Goal: Task Accomplishment & Management: Complete application form

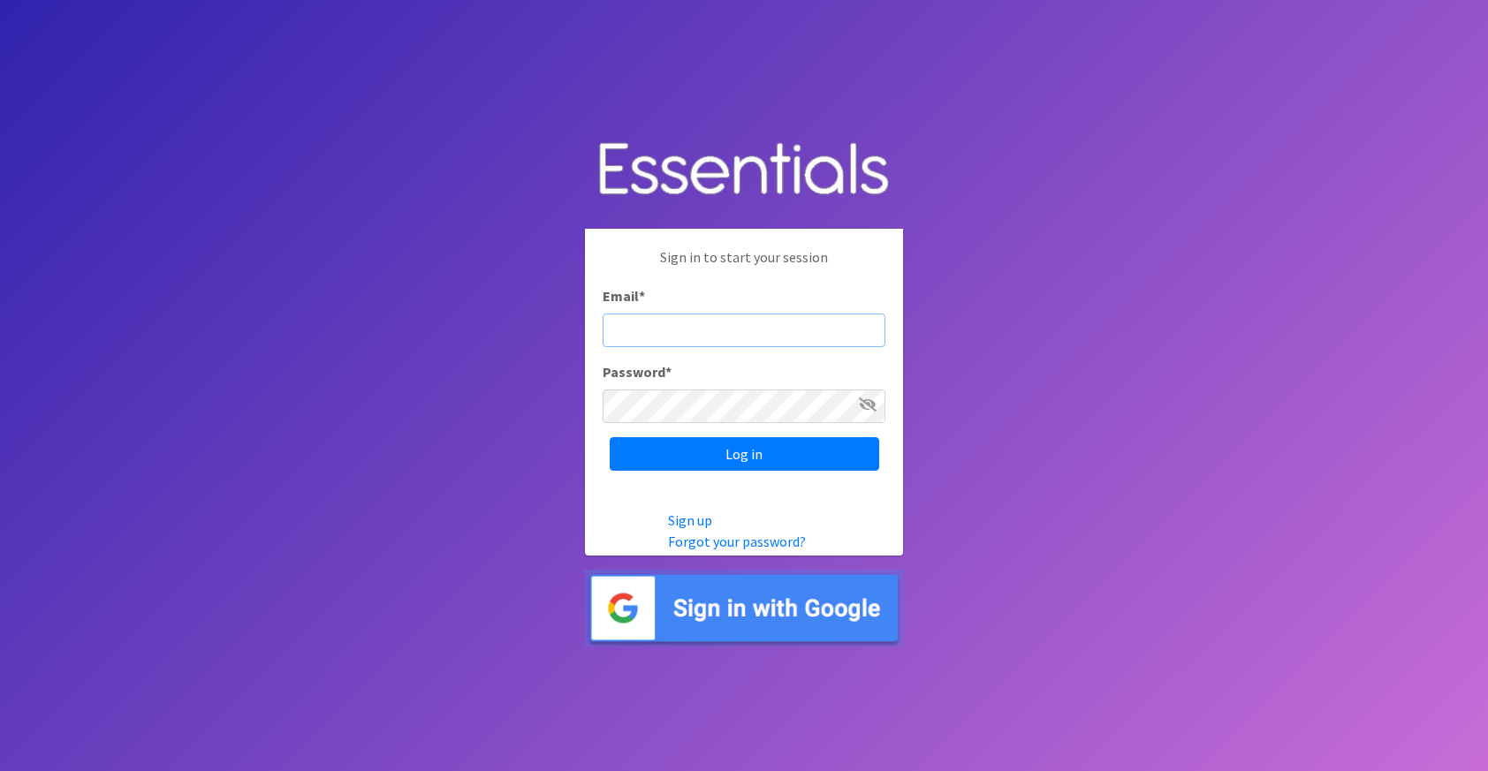
click at [770, 322] on input "Email *" at bounding box center [744, 331] width 283 height 34
type input "[PERSON_NAME][EMAIL_ADDRESS][PERSON_NAME][DOMAIN_NAME]"
click at [687, 435] on div "Sign in to start your session Email * jaclyn.tenuta@kenoshacounty.org Password …" at bounding box center [744, 359] width 318 height 260
click at [610, 437] on input "Log in" at bounding box center [744, 454] width 269 height 34
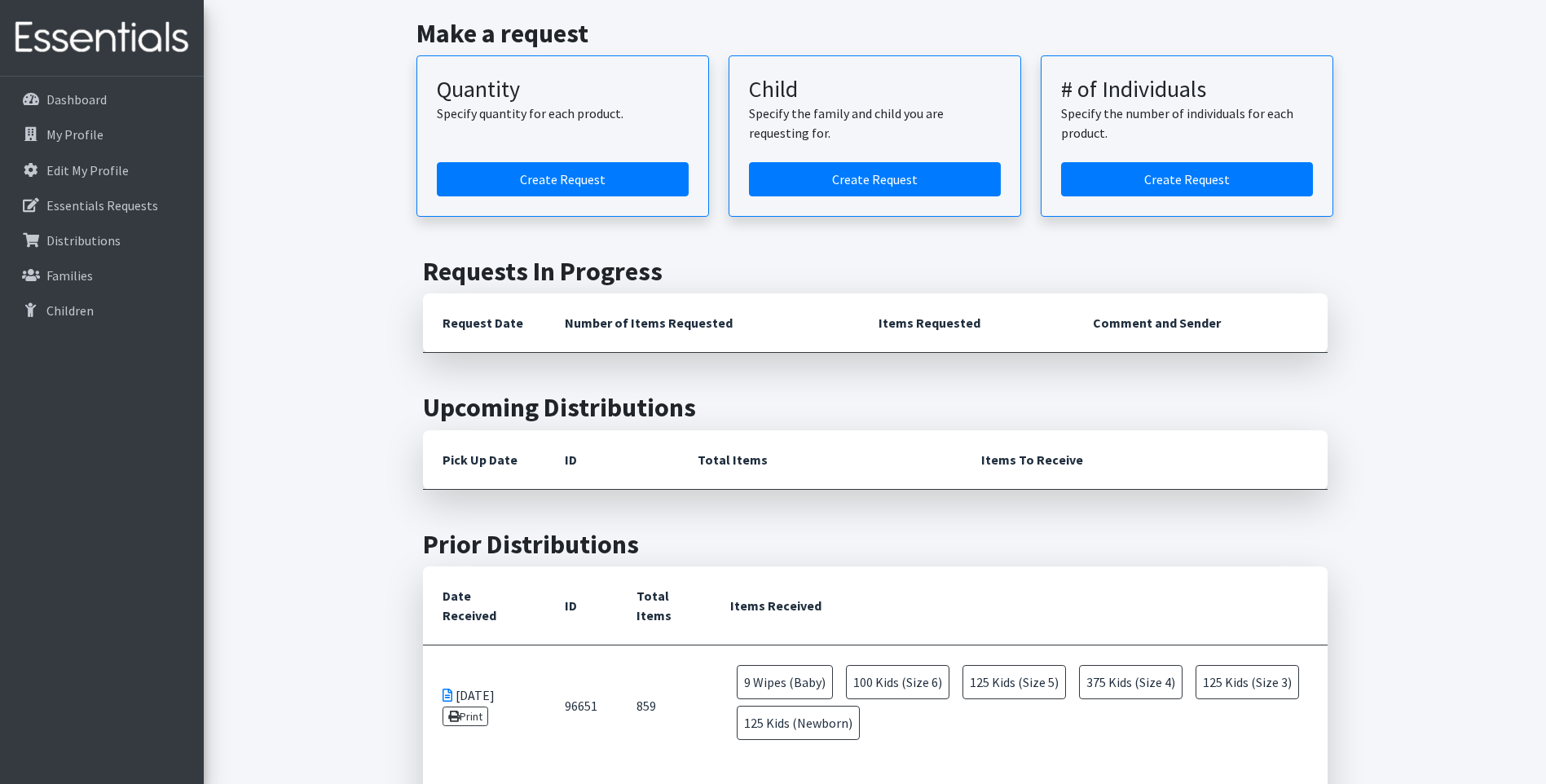
scroll to position [326, 0]
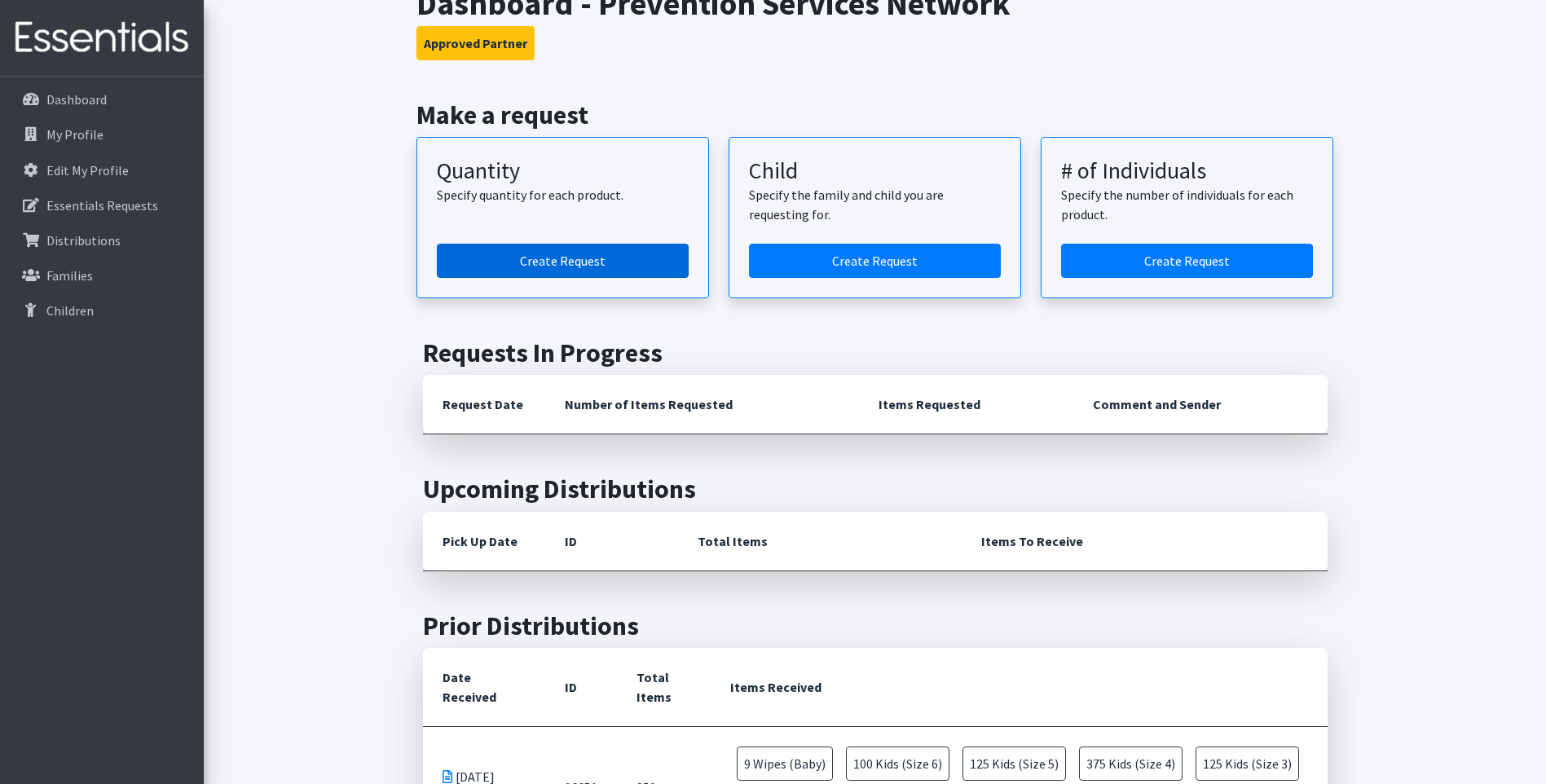
click at [635, 244] on link "Create Request" at bounding box center [563, 260] width 252 height 34
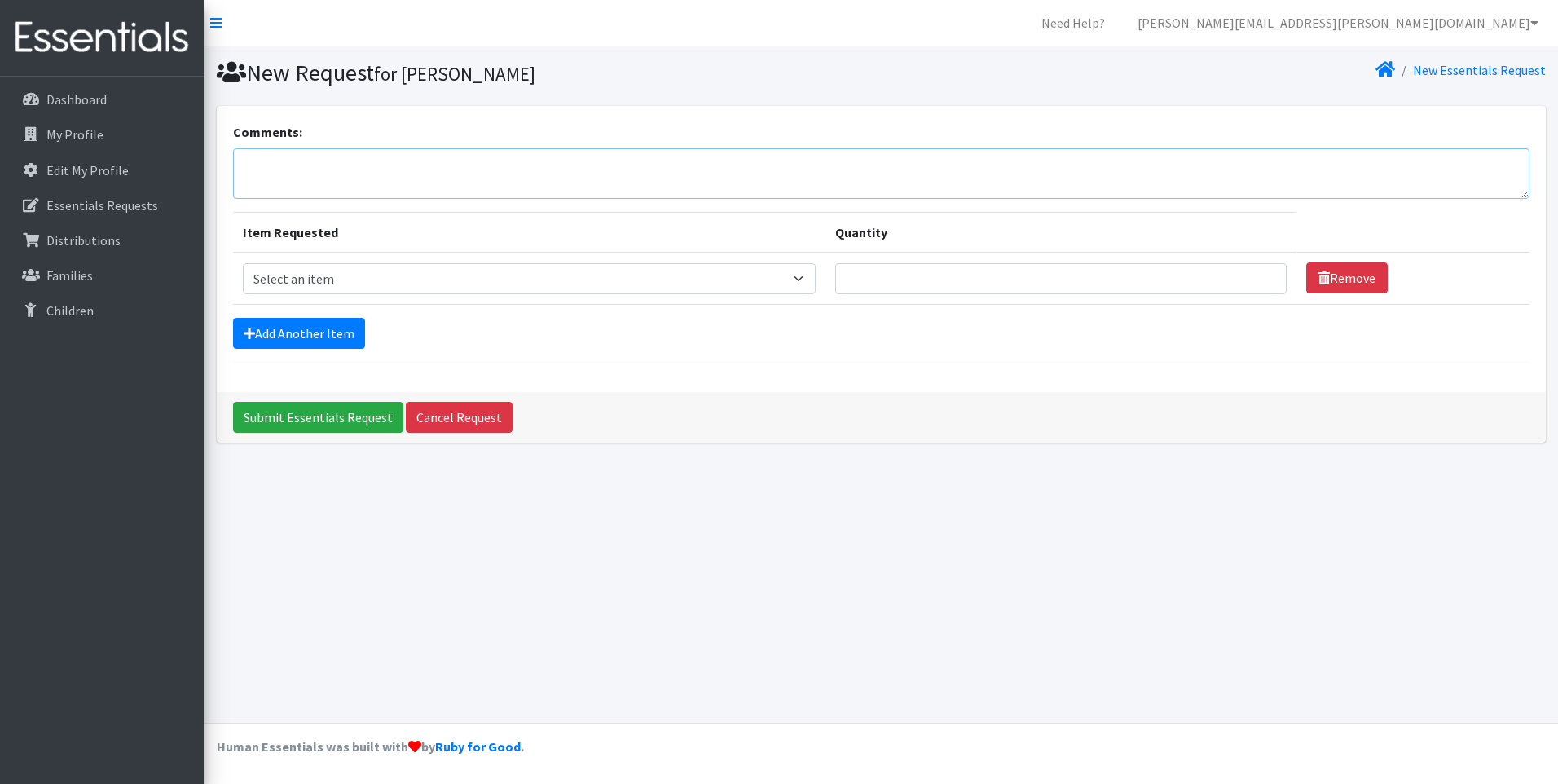
click at [829, 179] on textarea "Comments:" at bounding box center [882, 173] width 1297 height 51
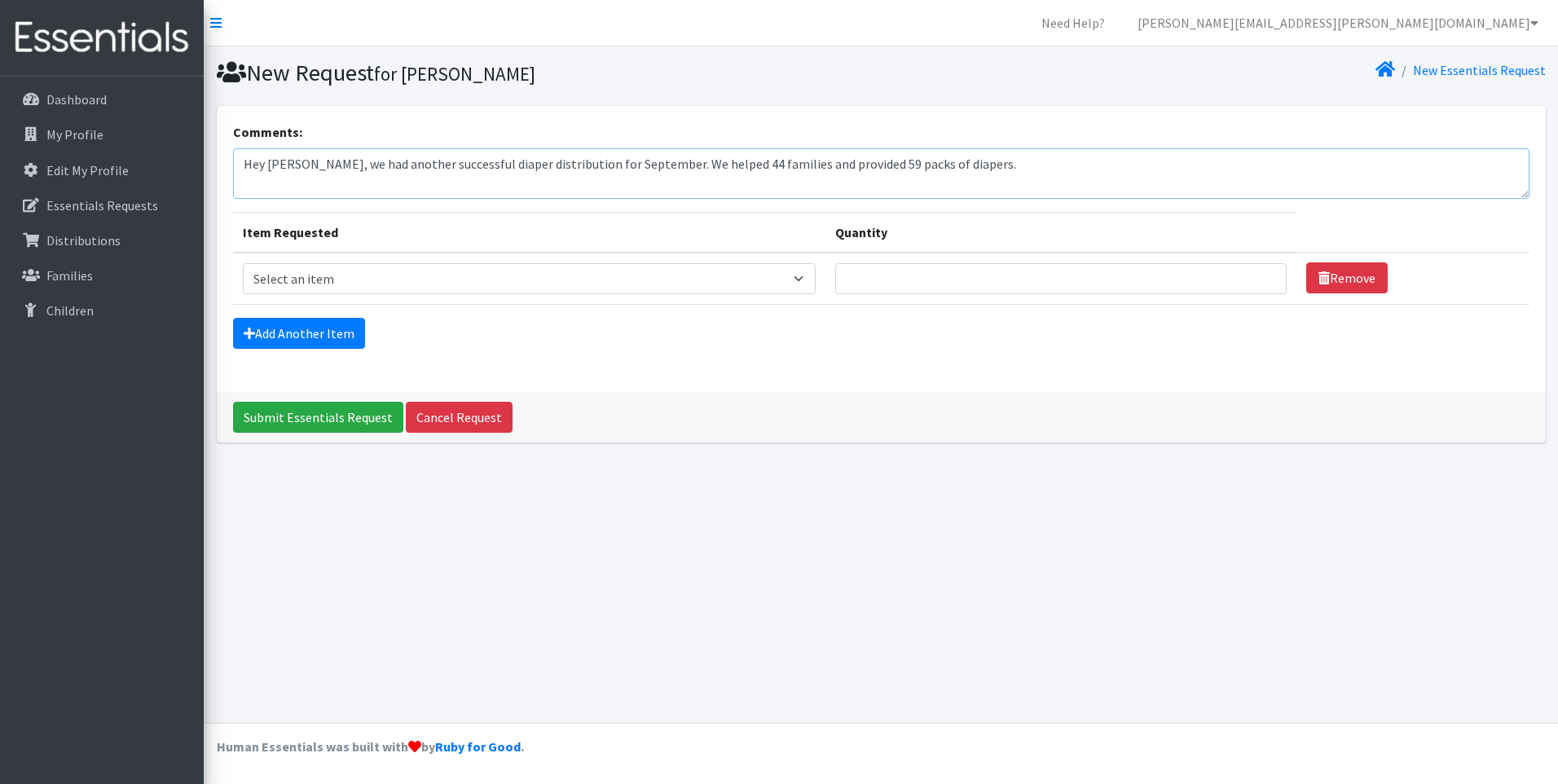
click at [1084, 155] on textarea "Hey [PERSON_NAME], we had another successful diaper distribution for September.…" at bounding box center [882, 173] width 1297 height 51
click at [1084, 161] on textarea "Hey [PERSON_NAME], we had another successful diaper distribution for September.…" at bounding box center [882, 173] width 1297 height 51
click at [631, 168] on textarea "Hey Ruth, we had another successful diaper distribution for September. We helpe…" at bounding box center [882, 173] width 1297 height 51
click at [1350, 164] on textarea "Hey Ruth, we had another successful diaper distribution for September! We helpe…" at bounding box center [882, 173] width 1297 height 51
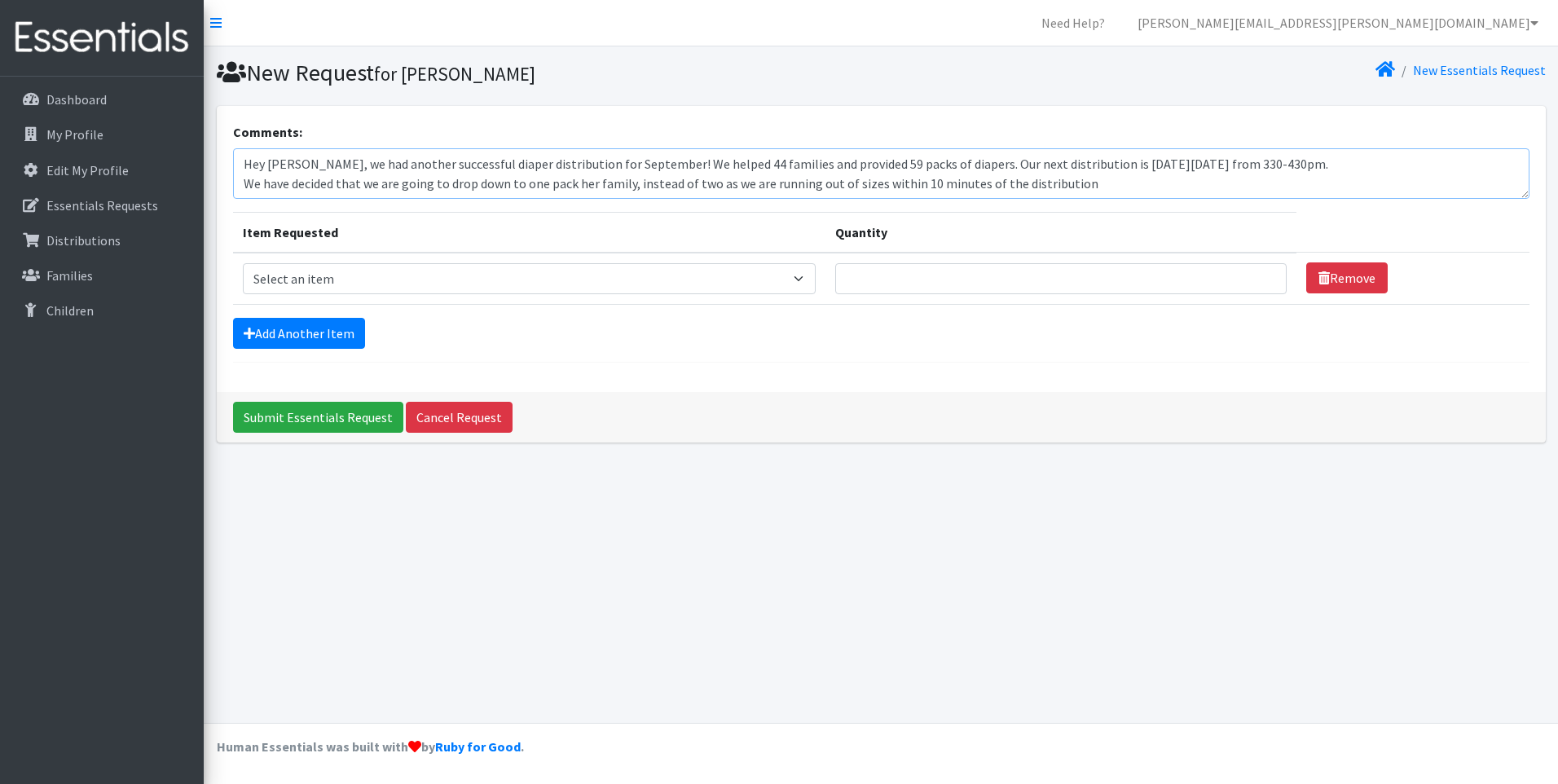
click at [690, 182] on textarea "Hey Ruth, we had another successful diaper distribution for September! We helpe…" at bounding box center [882, 173] width 1297 height 51
click at [730, 184] on textarea "Hey Ruth, we had another successful diaper distribution for September! We helpe…" at bounding box center [882, 173] width 1297 height 51
click at [1116, 186] on textarea "Hey Ruth, we had another successful diaper distribution for September! We helpe…" at bounding box center [882, 173] width 1297 height 51
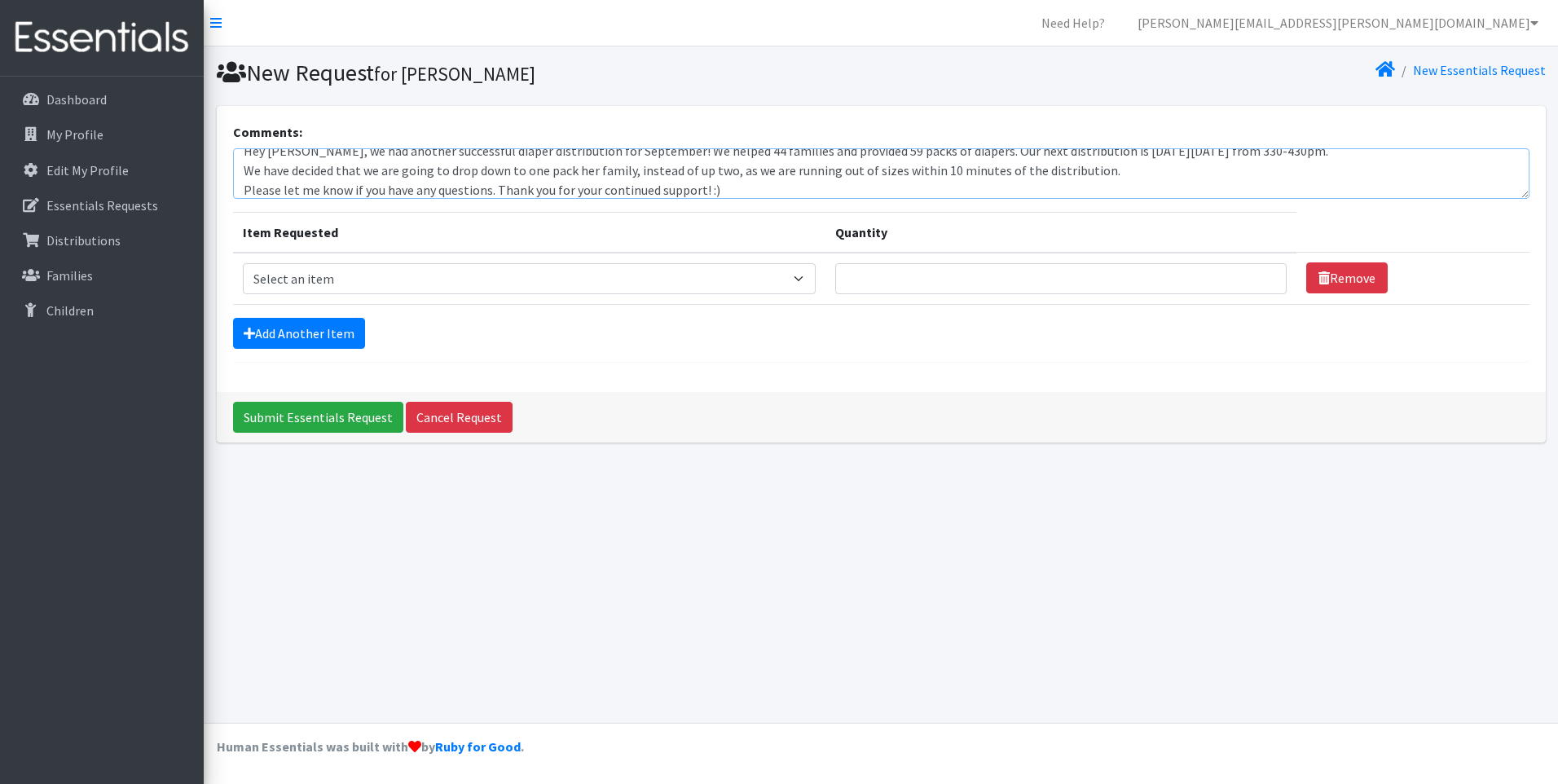
type textarea "Hey Ruth, we had another successful diaper distribution for September! We helpe…"
click at [793, 277] on select "Select an item Adult Briefs (waist 28-40") Adult Briefs (waist 38-50") Adult Br…" at bounding box center [529, 279] width 574 height 31
select select "6846"
click at [243, 263] on select "Select an item Adult Briefs (waist 28-40") Adult Briefs (waist 38-50") Adult Br…" at bounding box center [529, 279] width 574 height 31
click at [960, 287] on input "Quantity" at bounding box center [1061, 279] width 451 height 31
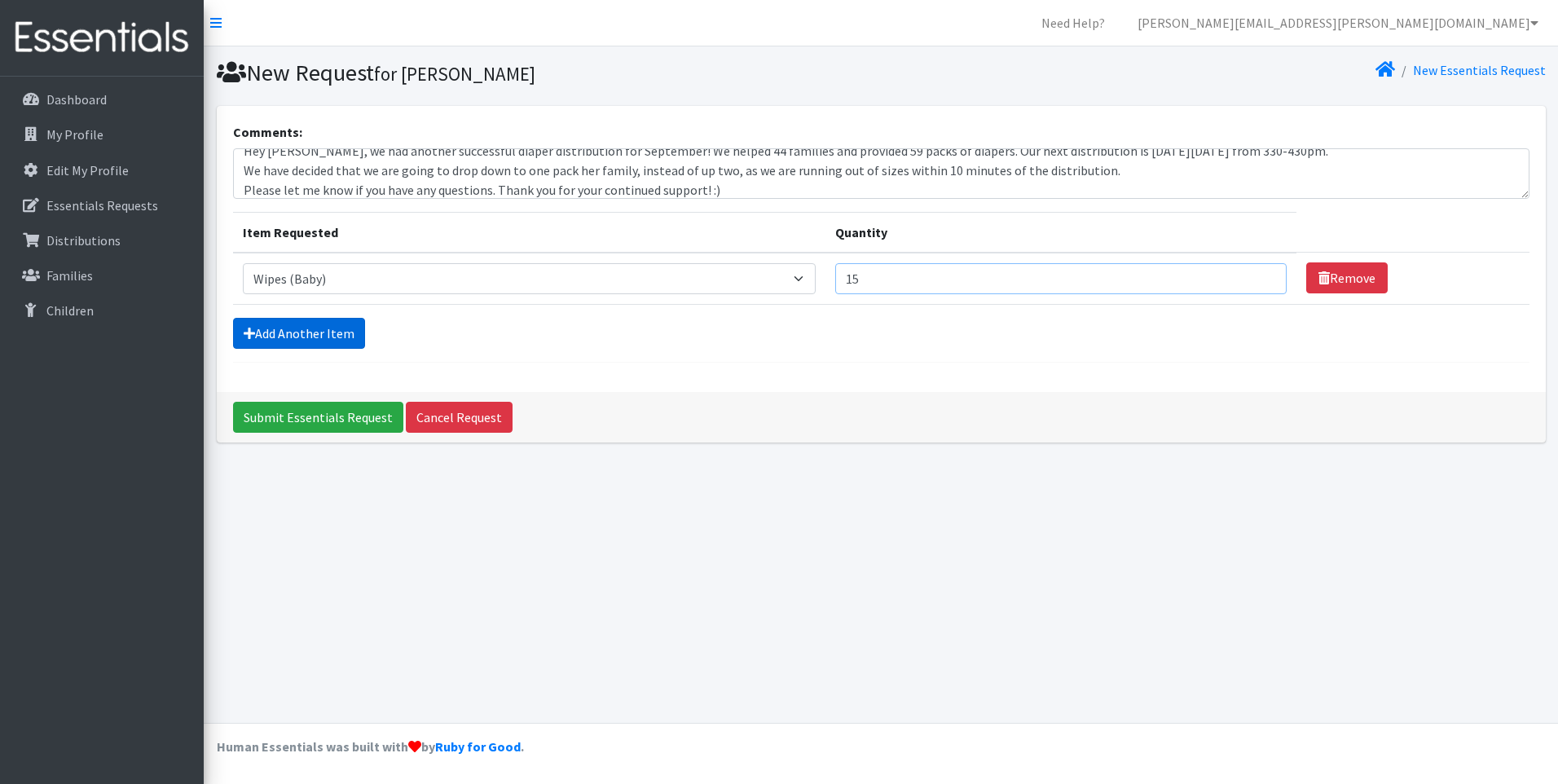
type input "15"
click at [257, 326] on link "Add Another Item" at bounding box center [299, 334] width 132 height 31
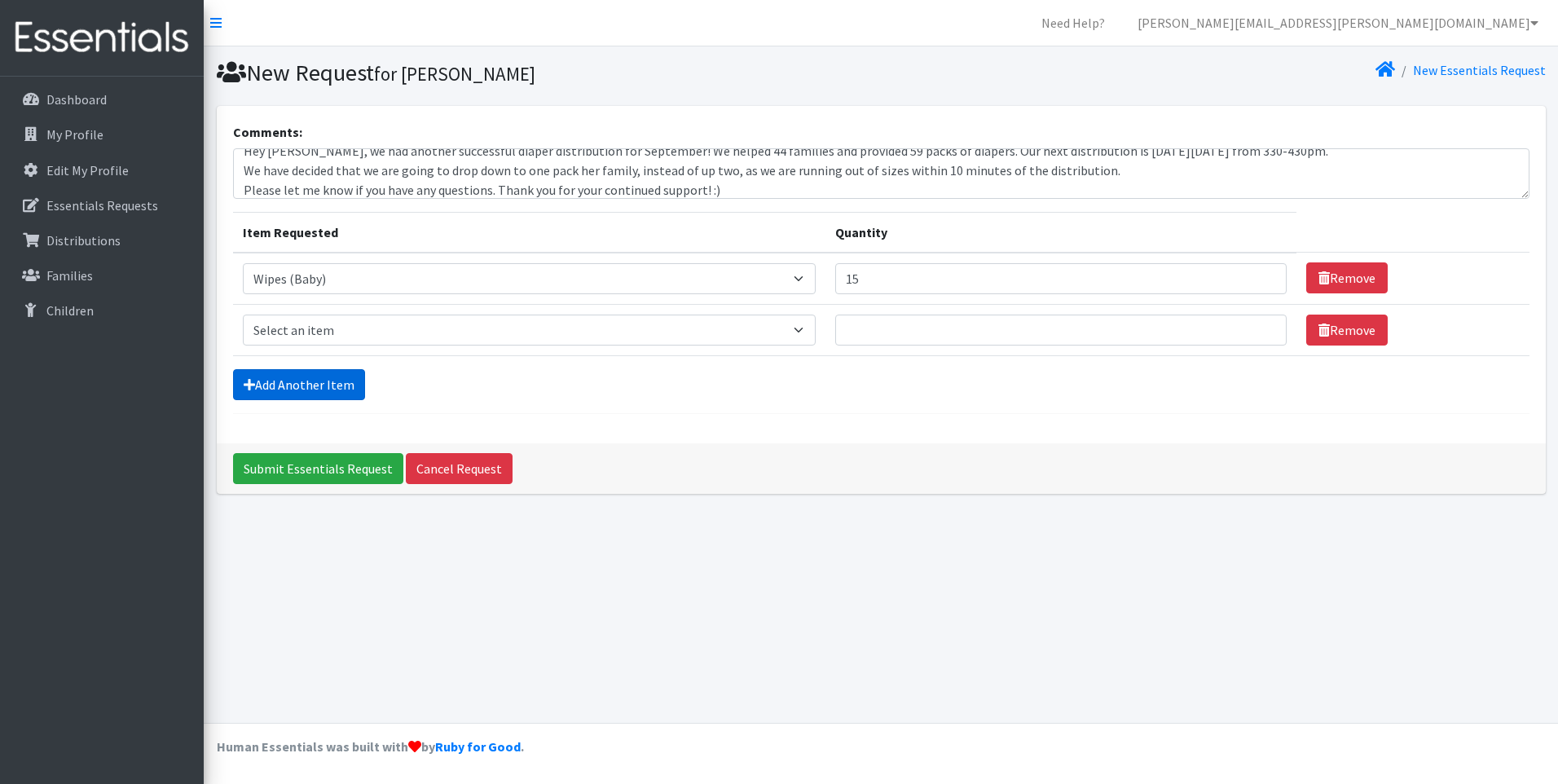
click at [256, 385] on link "Add Another Item" at bounding box center [299, 385] width 132 height 31
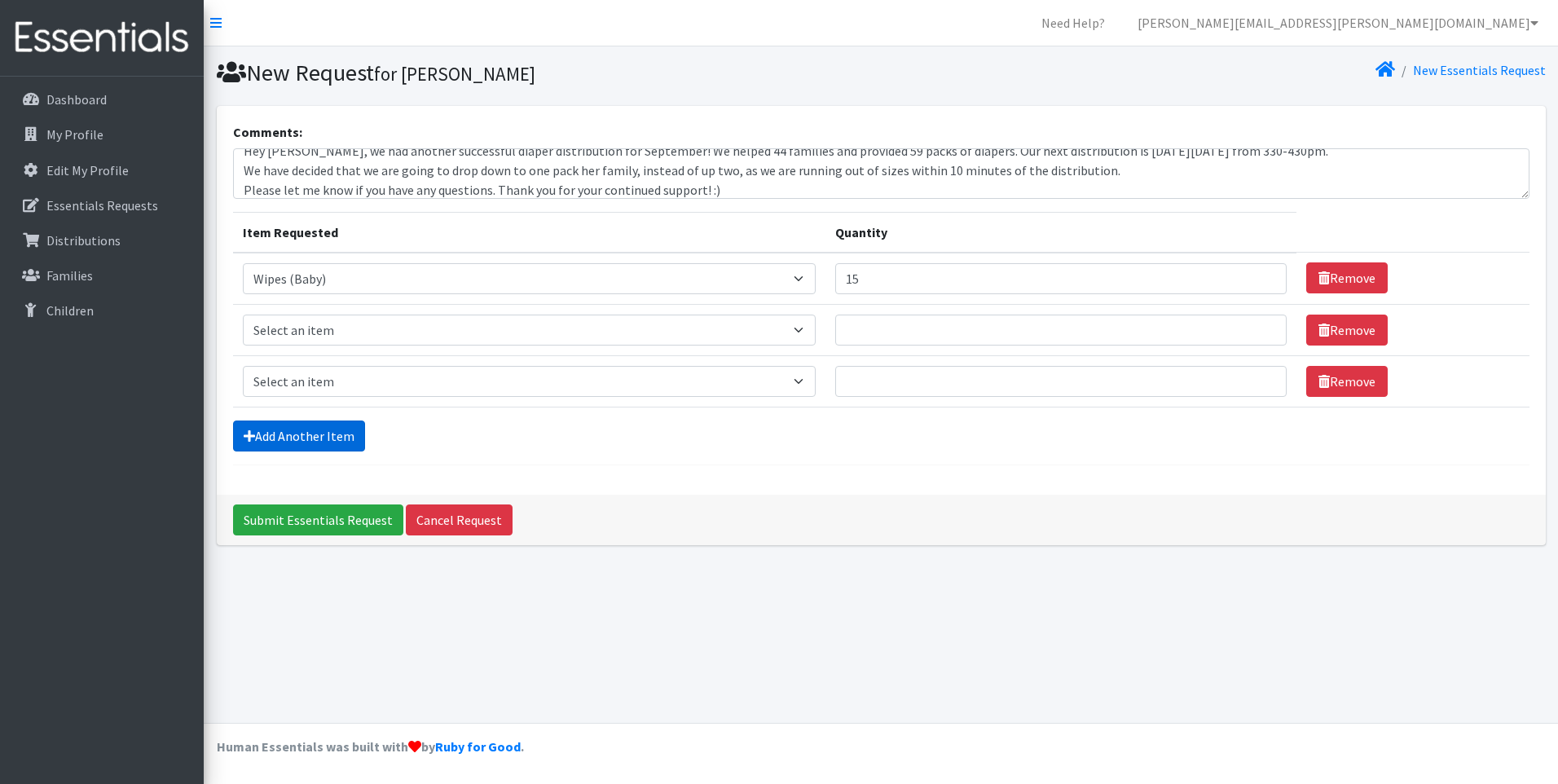
click at [279, 431] on link "Add Another Item" at bounding box center [299, 436] width 132 height 31
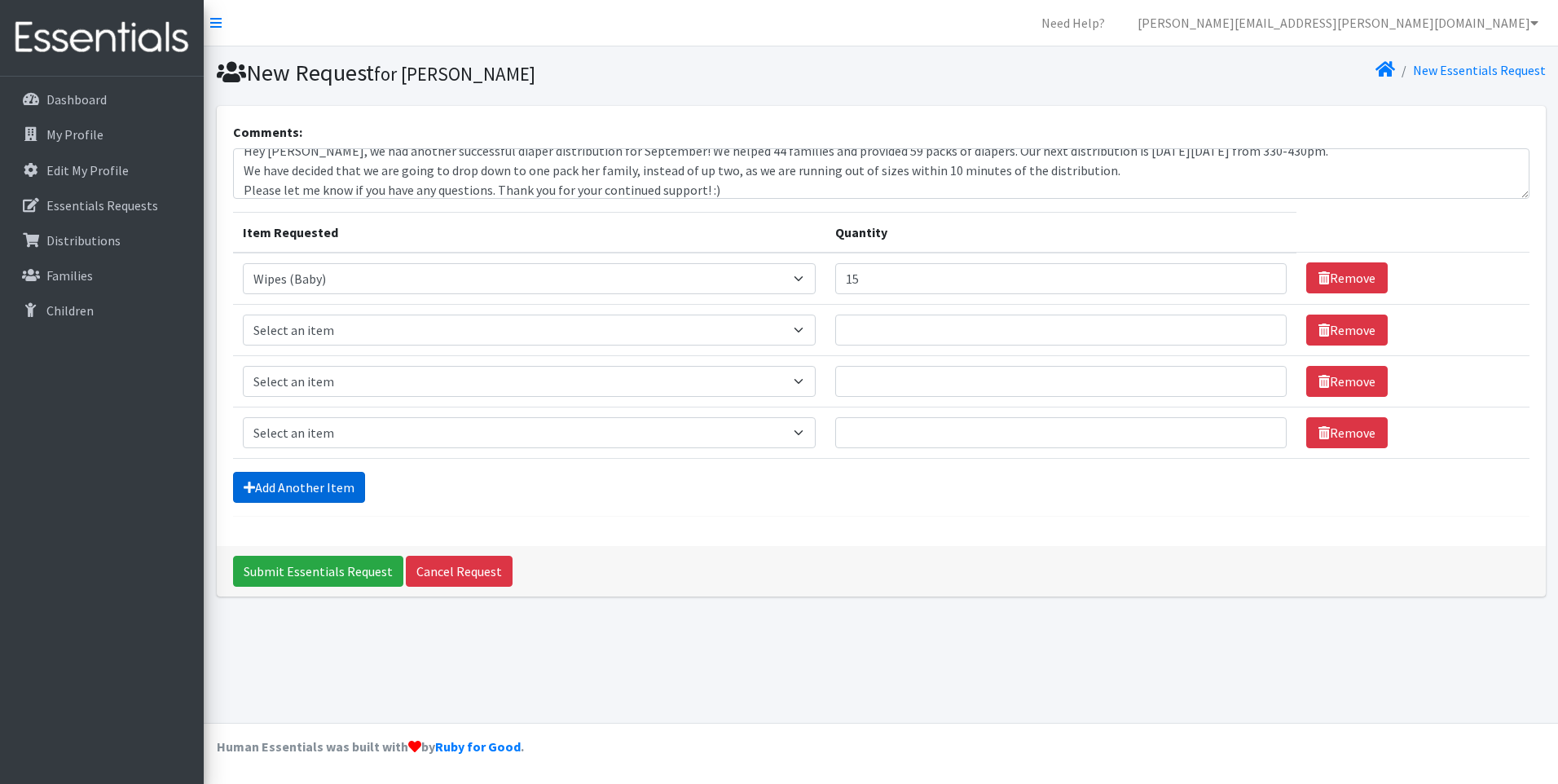
click at [291, 501] on link "Add Another Item" at bounding box center [299, 488] width 132 height 31
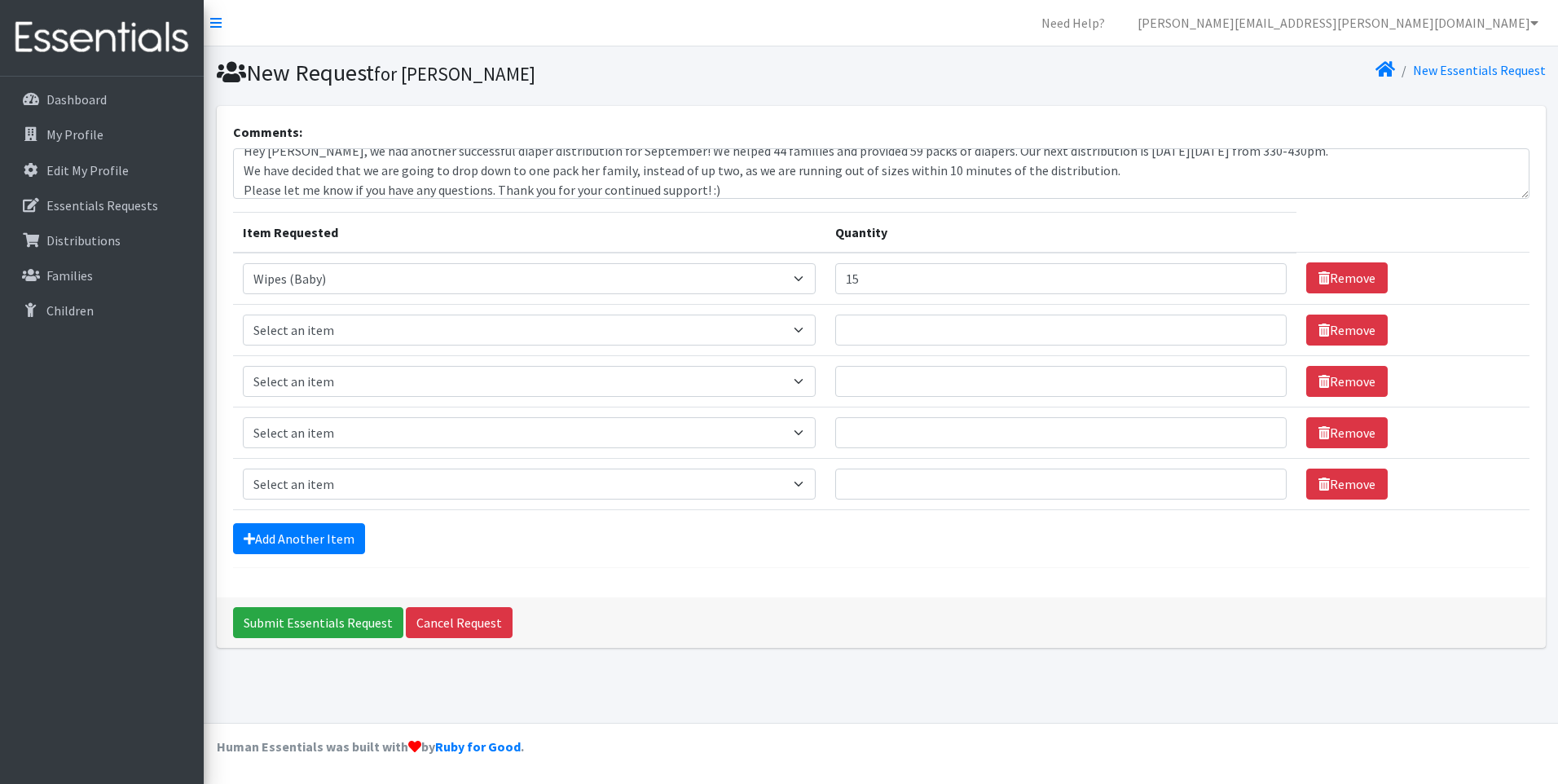
click at [296, 568] on div "Comments: Hey Ruth, we had another successful diaper distribution for September…" at bounding box center [881, 351] width 1329 height 492
click at [299, 553] on link "Add Another Item" at bounding box center [299, 539] width 132 height 31
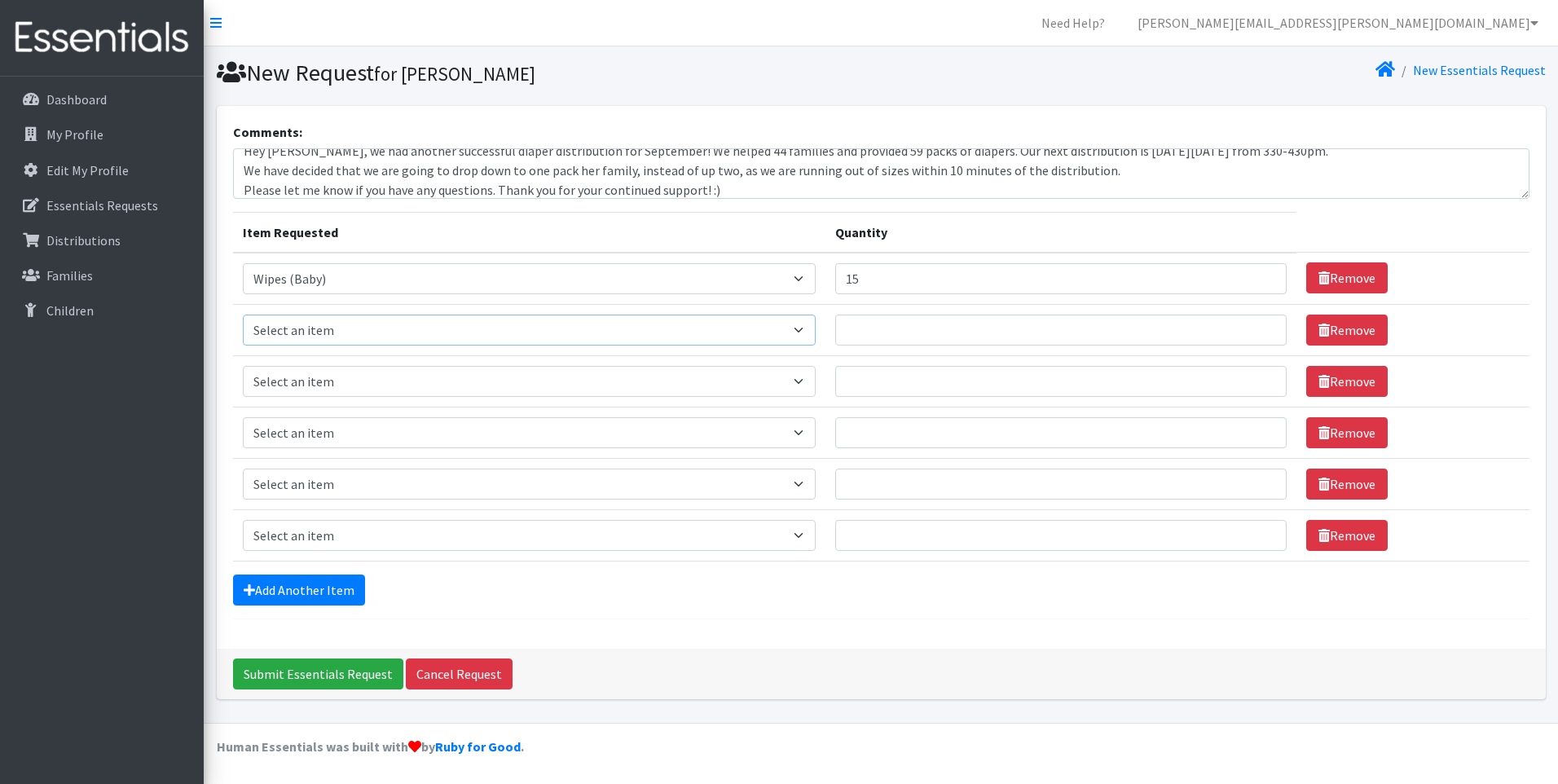
click at [689, 336] on select "Select an item Adult Briefs (waist 28-40") Adult Briefs (waist 38-50") Adult Br…" at bounding box center [529, 330] width 574 height 31
select select "6839"
click at [243, 315] on select "Select an item Adult Briefs (waist 28-40") Adult Briefs (waist 38-50") Adult Br…" at bounding box center [529, 330] width 574 height 31
click at [898, 326] on input "Quantity" at bounding box center [1061, 330] width 451 height 31
type input "15"
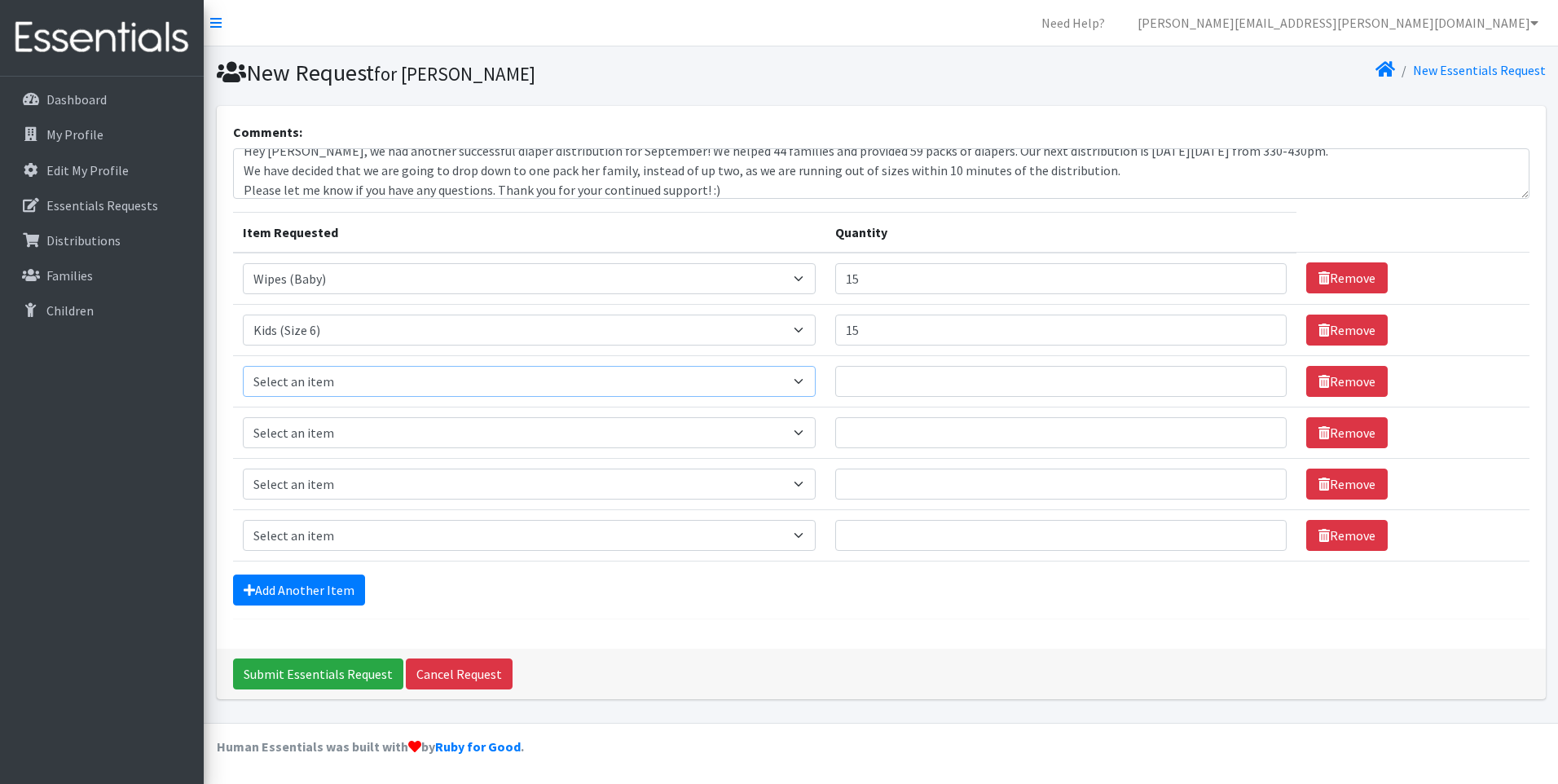
click at [684, 380] on select "Select an item Adult Briefs (waist 28-40") Adult Briefs (waist 38-50") Adult Br…" at bounding box center [529, 382] width 574 height 31
select select "6835"
click at [243, 366] on select "Select an item Adult Briefs (waist 28-40") Adult Briefs (waist 38-50") Adult Br…" at bounding box center [529, 382] width 574 height 31
click at [931, 383] on input "Quantity" at bounding box center [1061, 382] width 451 height 31
type input "15"
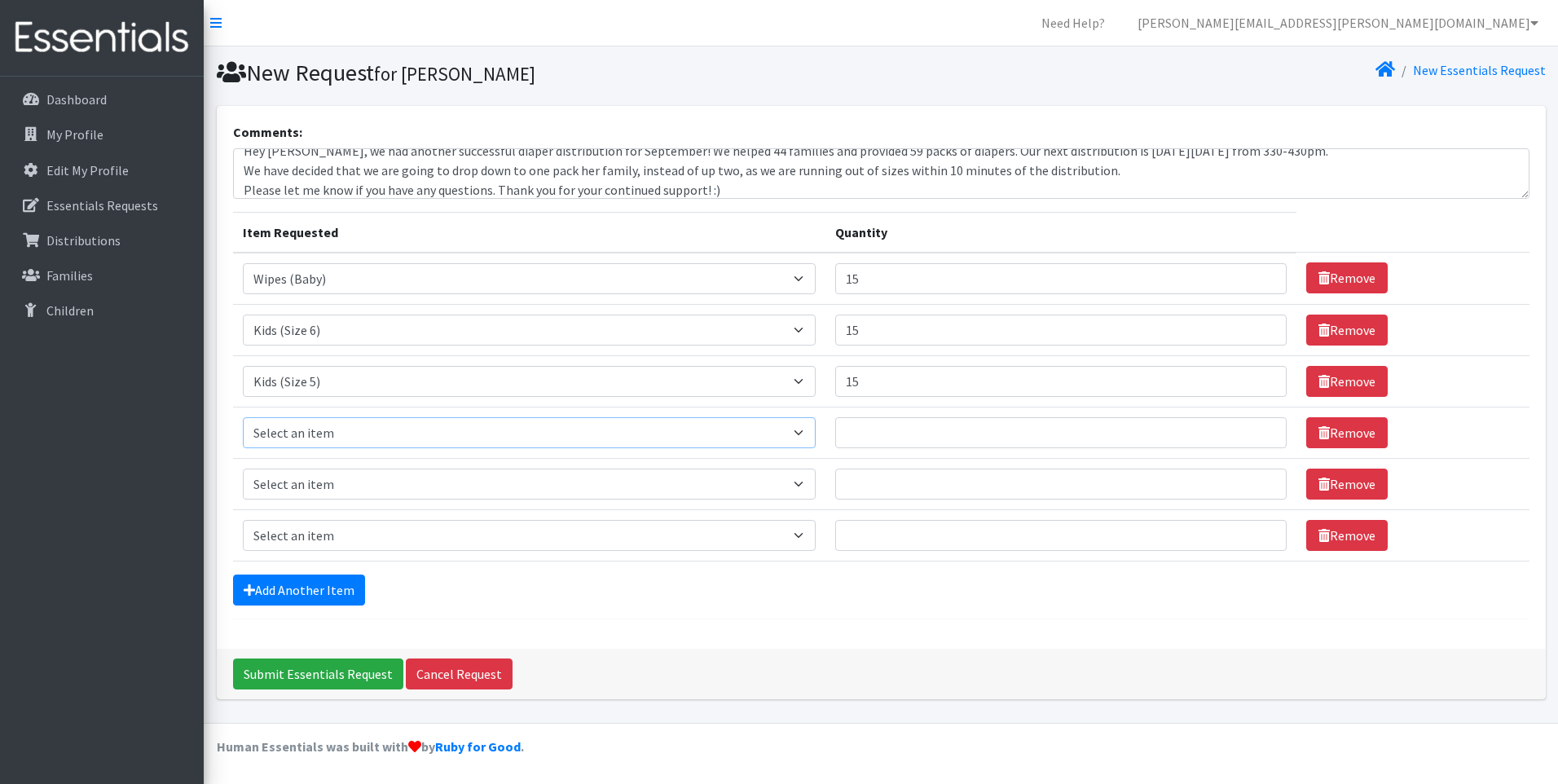
drag, startPoint x: 486, startPoint y: 440, endPoint x: 463, endPoint y: 448, distance: 24.4
click at [486, 440] on select "Select an item Adult Briefs (waist 28-40") Adult Briefs (waist 38-50") Adult Br…" at bounding box center [529, 433] width 574 height 31
select select "6834"
click at [243, 417] on select "Select an item Adult Briefs (waist 28-40") Adult Briefs (waist 38-50") Adult Br…" at bounding box center [529, 433] width 574 height 31
click at [952, 441] on input "Quantity" at bounding box center [1061, 433] width 451 height 31
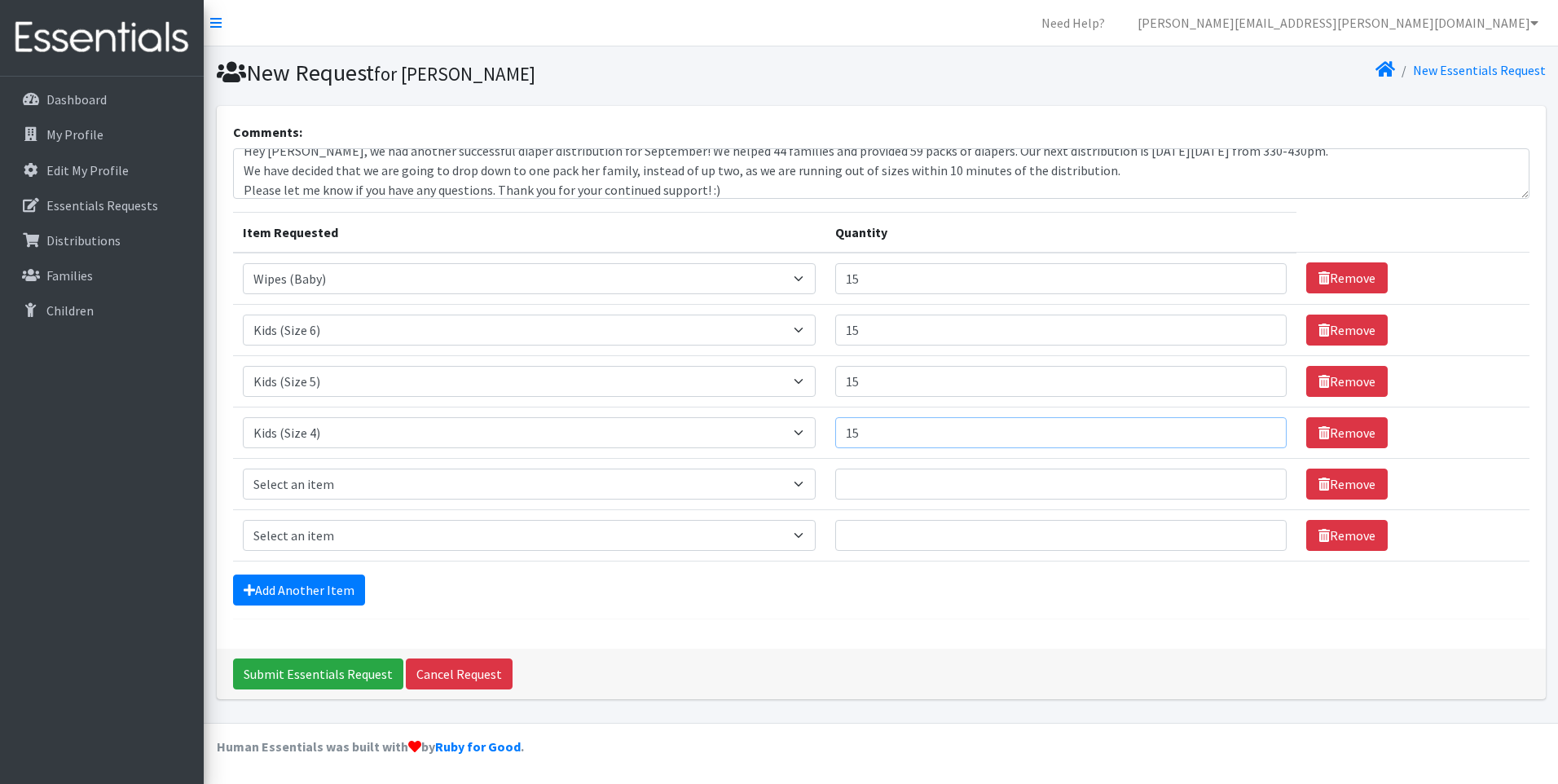
type input "15"
click at [401, 480] on select "Select an item Adult Briefs (waist 28-40") Adult Briefs (waist 38-50") Adult Br…" at bounding box center [529, 484] width 574 height 31
select select "6830"
click at [243, 469] on select "Select an item Adult Briefs (waist 28-40") Adult Briefs (waist 38-50") Adult Br…" at bounding box center [529, 484] width 574 height 31
click at [906, 483] on input "Quantity" at bounding box center [1061, 484] width 451 height 31
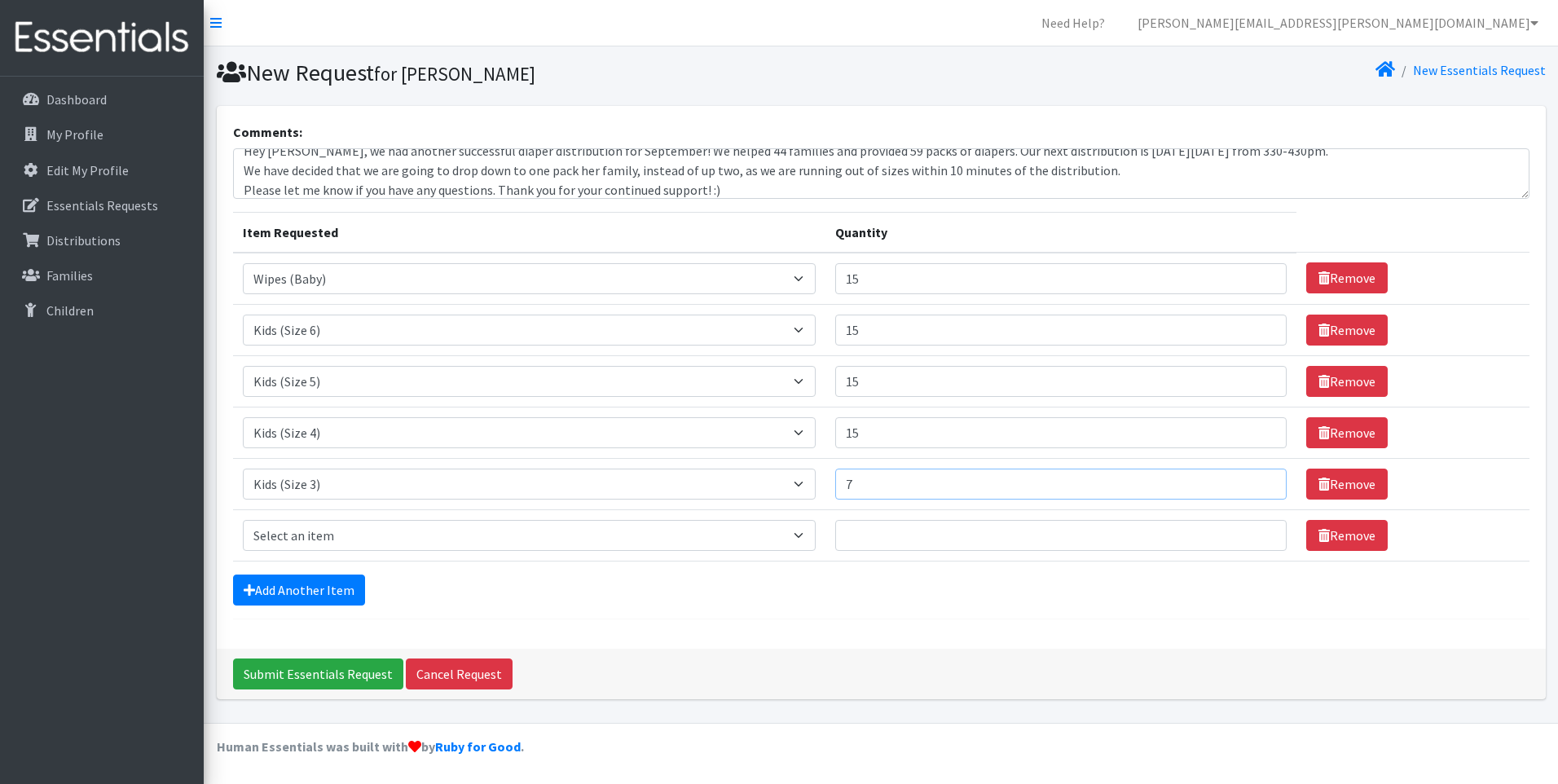
type input "7"
click at [479, 532] on select "Select an item Adult Briefs (waist 28-40") Adult Briefs (waist 38-50") Adult Br…" at bounding box center [529, 536] width 574 height 31
select select "6849"
click at [243, 520] on select "Select an item Adult Briefs (waist 28-40") Adult Briefs (waist 38-50") Adult Br…" at bounding box center [529, 536] width 574 height 31
click at [930, 536] on input "Quantity" at bounding box center [1061, 536] width 451 height 31
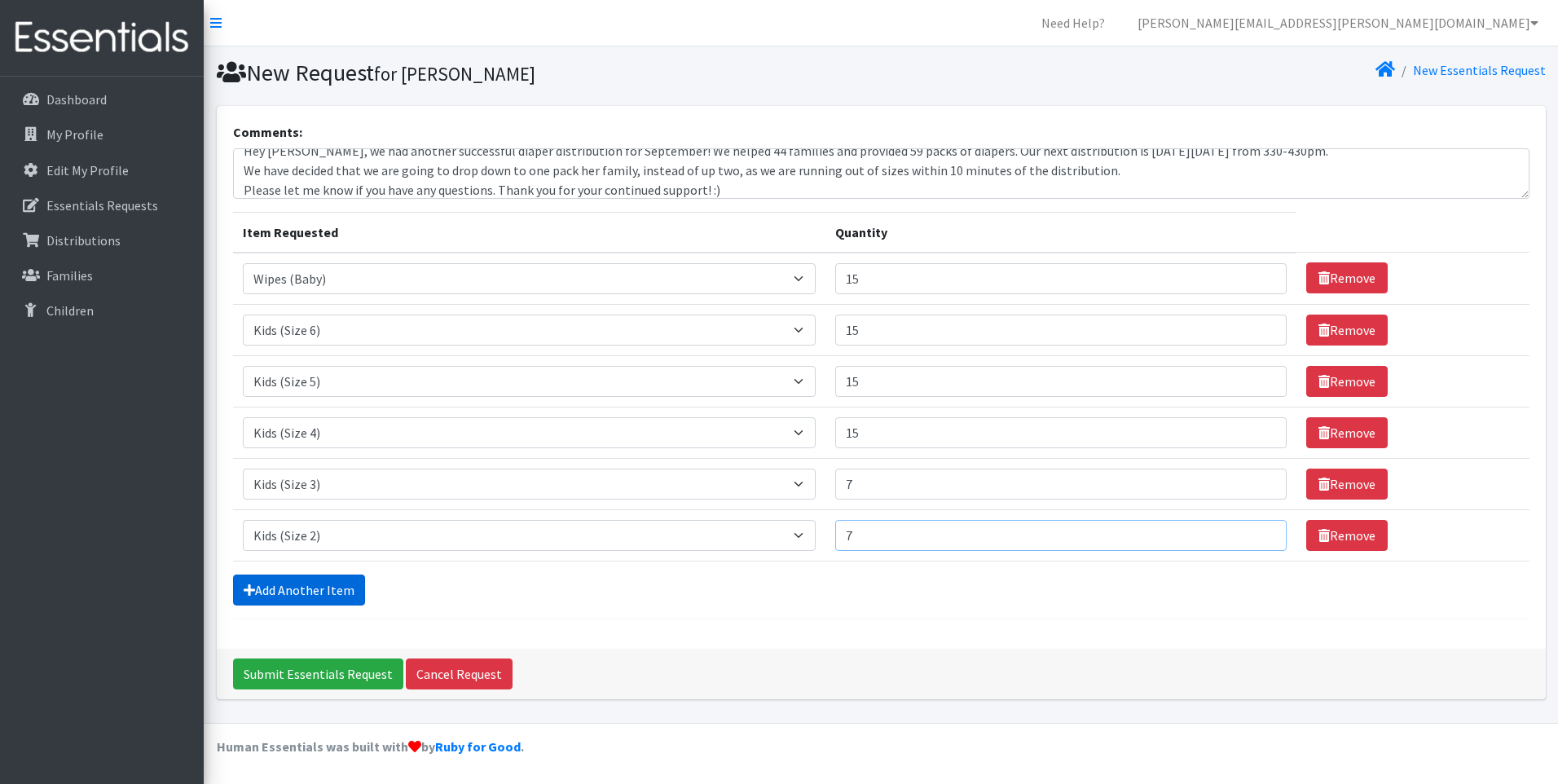
type input "7"
click at [295, 598] on link "Add Another Item" at bounding box center [299, 590] width 132 height 31
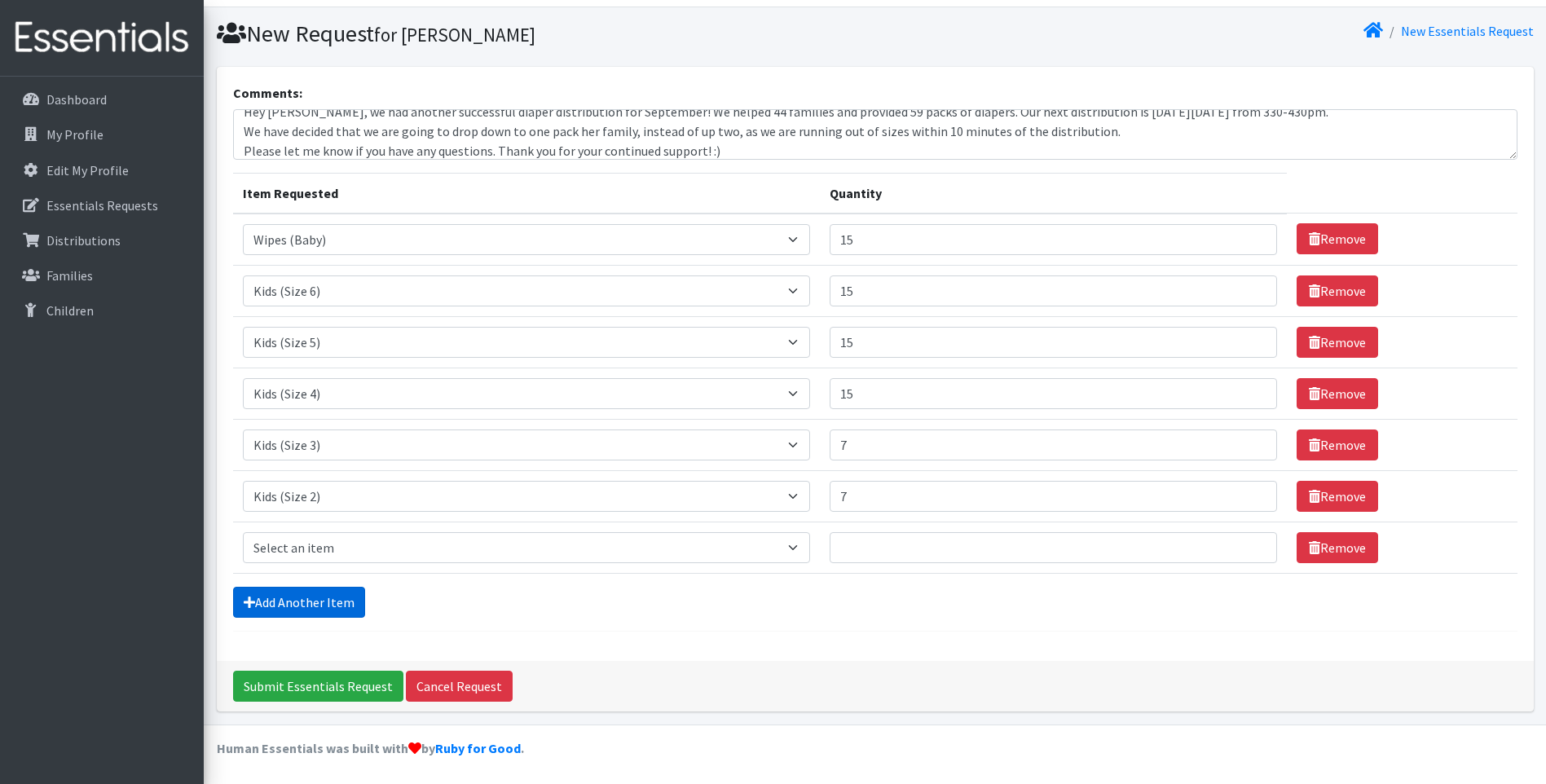
scroll to position [41, 0]
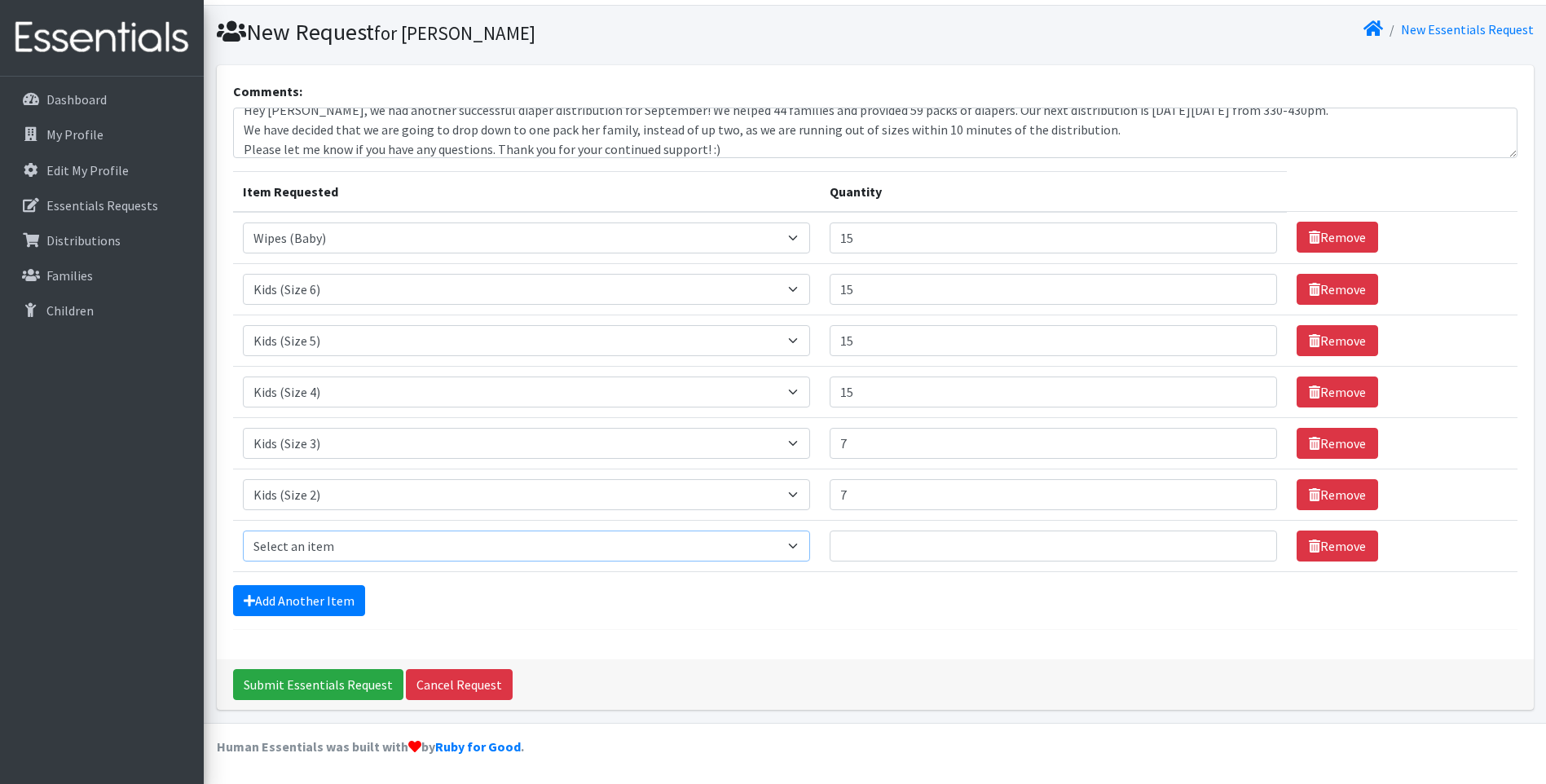
click at [396, 549] on select "Select an item Adult Briefs (waist 28-40") Adult Briefs (waist 38-50") Adult Br…" at bounding box center [527, 546] width 568 height 31
select select "6826"
click at [243, 530] on select "Select an item Adult Briefs (waist 28-40") Adult Briefs (waist 38-50") Adult Br…" at bounding box center [527, 546] width 568 height 31
click at [1032, 534] on input "Quantity" at bounding box center [1052, 546] width 446 height 31
type input "3"
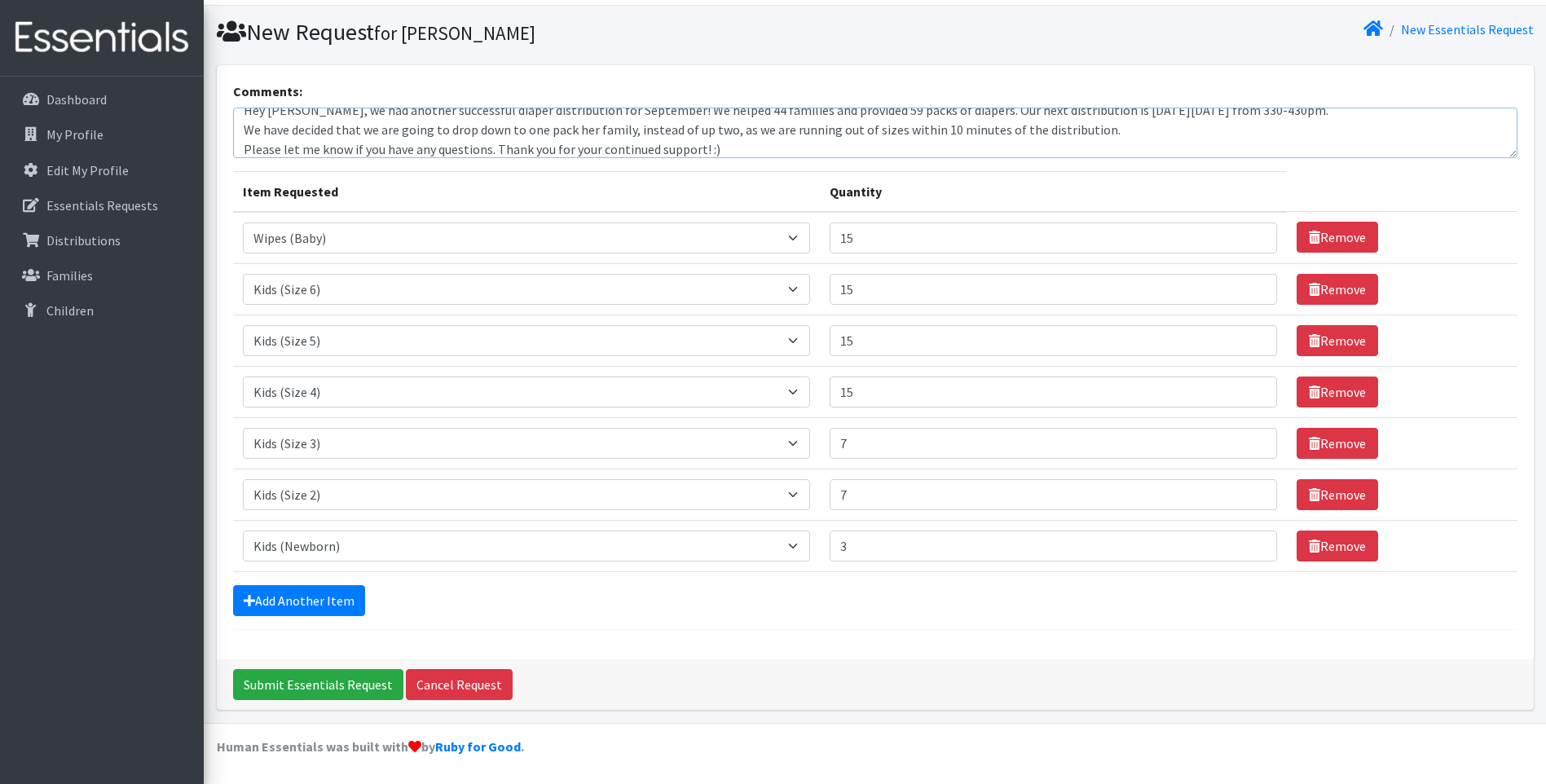
click at [683, 139] on textarea "Hey Ruth, we had another successful diaper distribution for September! We helpe…" at bounding box center [875, 133] width 1284 height 51
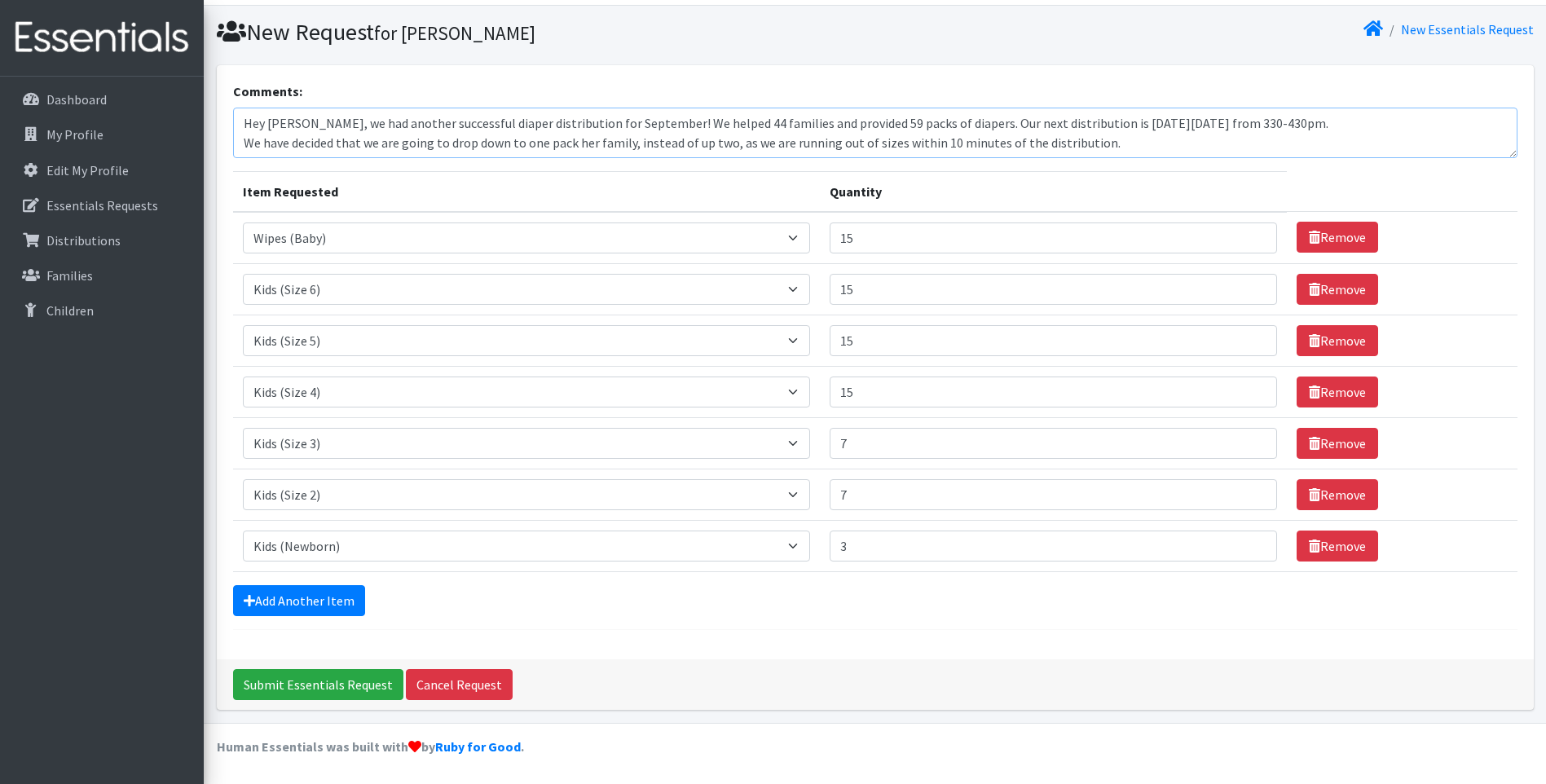
scroll to position [19, 0]
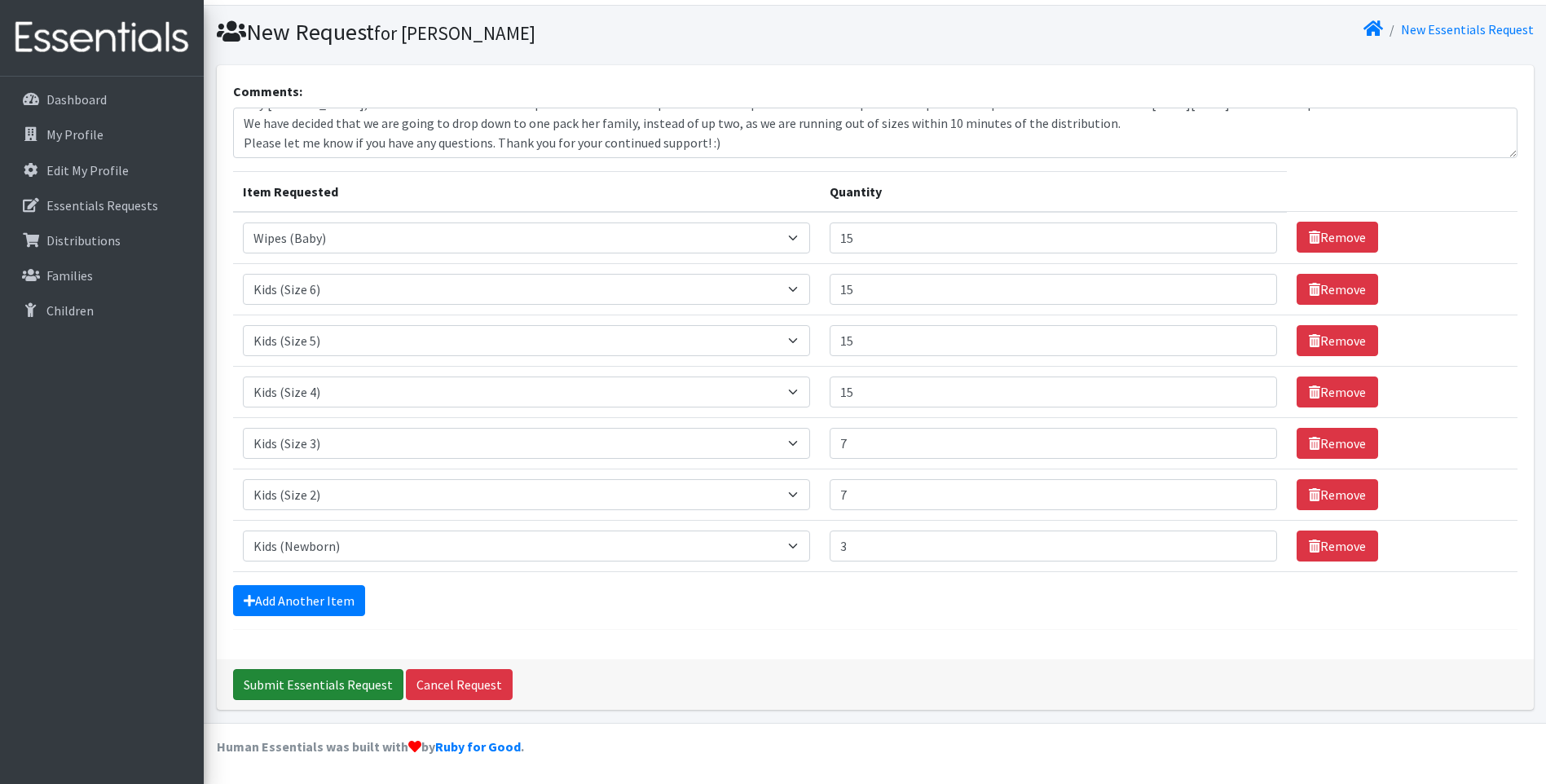
click at [341, 686] on input "Submit Essentials Request" at bounding box center [318, 684] width 171 height 31
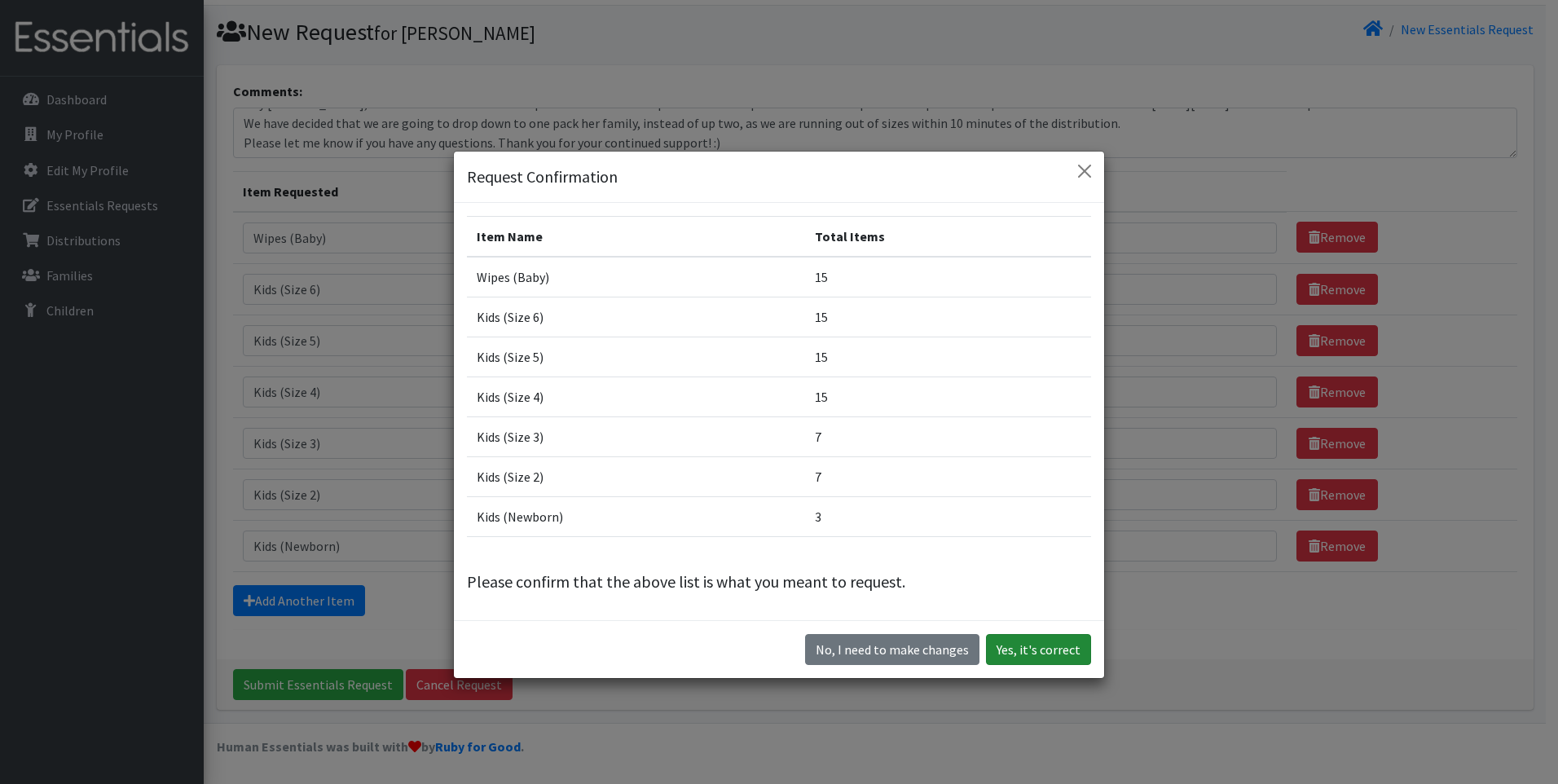
click at [1025, 660] on button "Yes, it's correct" at bounding box center [1039, 649] width 105 height 31
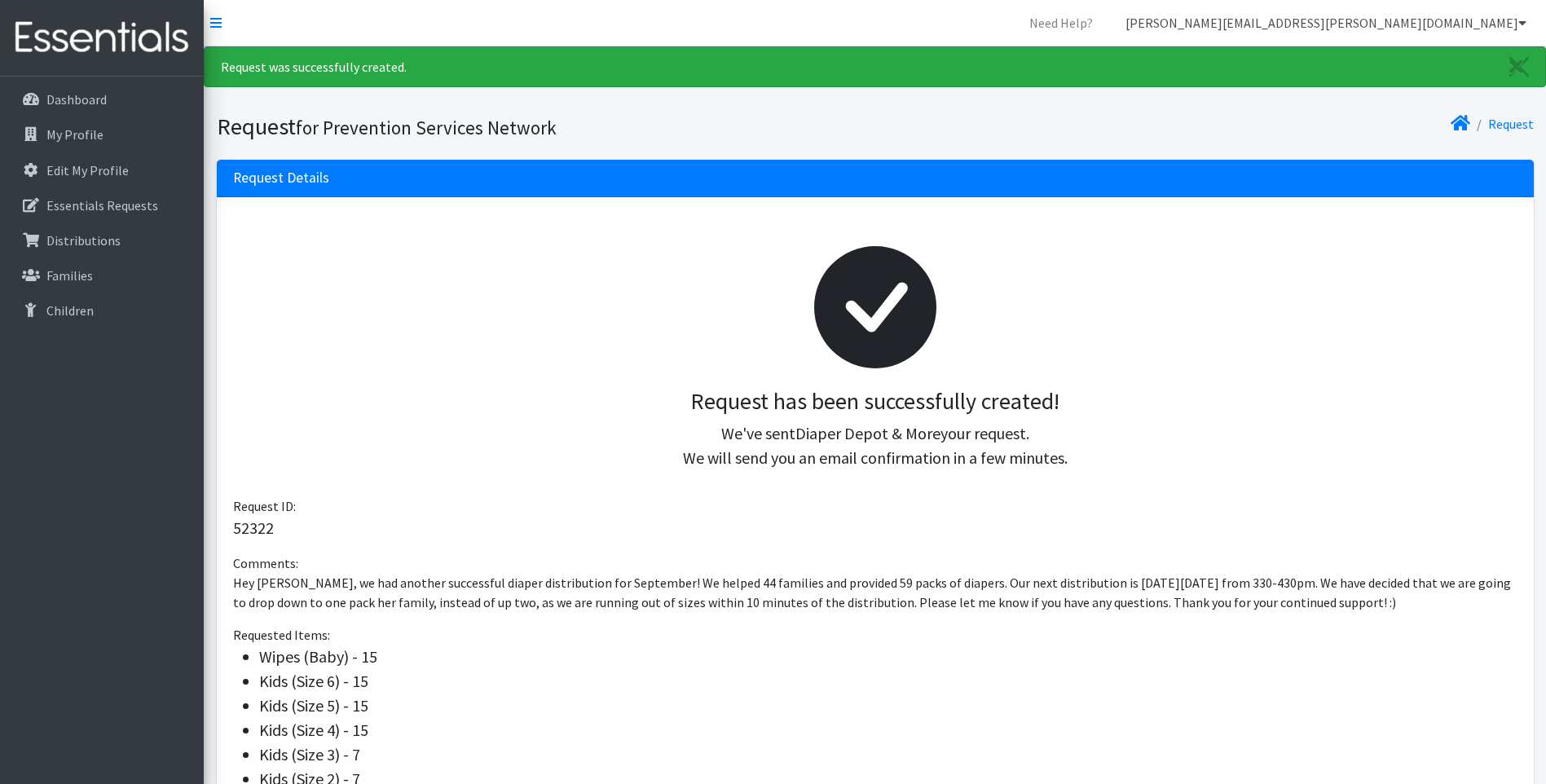
click at [1501, 19] on link "[PERSON_NAME][EMAIL_ADDRESS][PERSON_NAME][DOMAIN_NAME]" at bounding box center [1326, 22] width 427 height 32
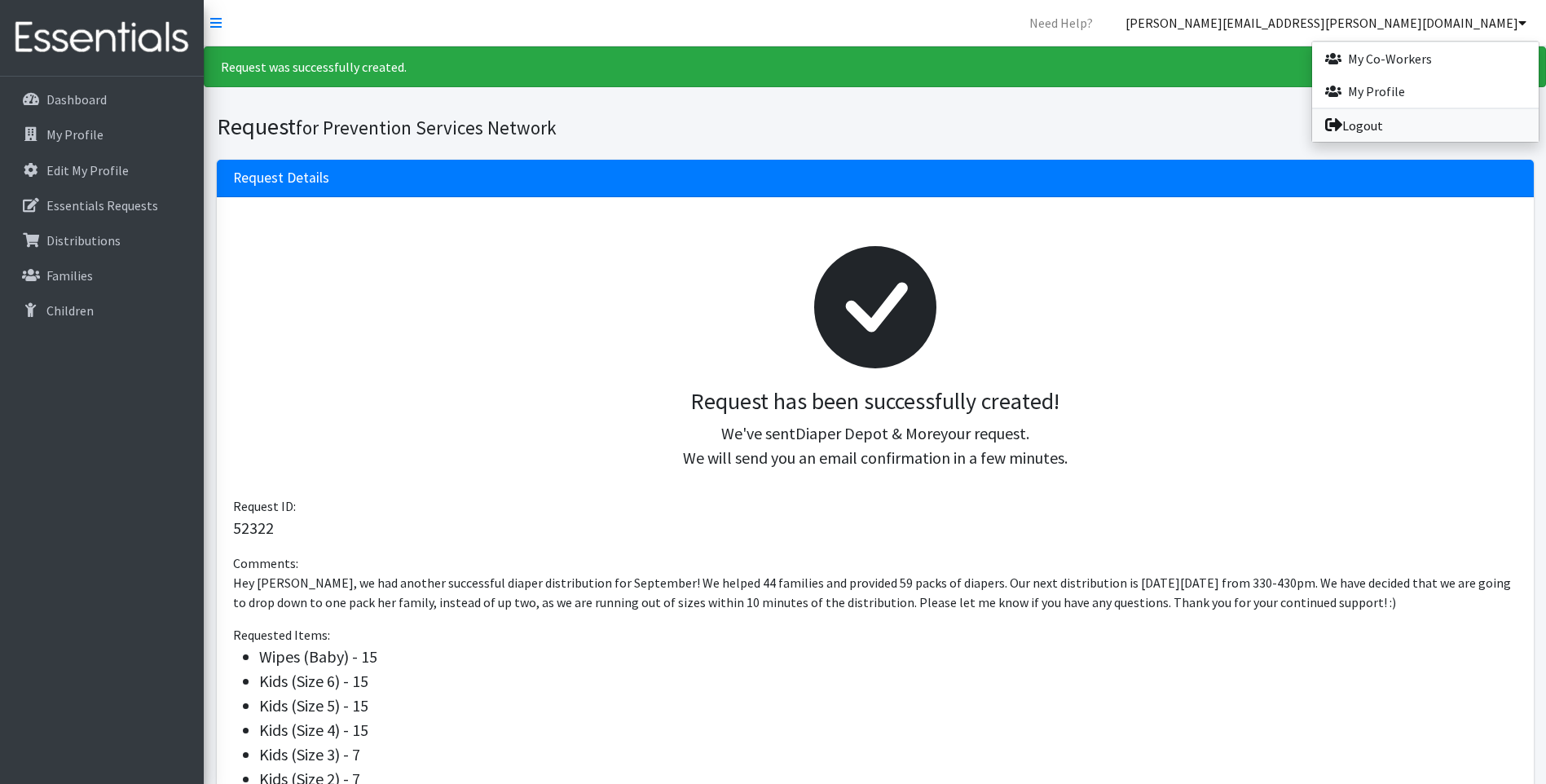
click at [1432, 115] on link "Logout" at bounding box center [1425, 125] width 227 height 32
